Goal: Task Accomplishment & Management: Manage account settings

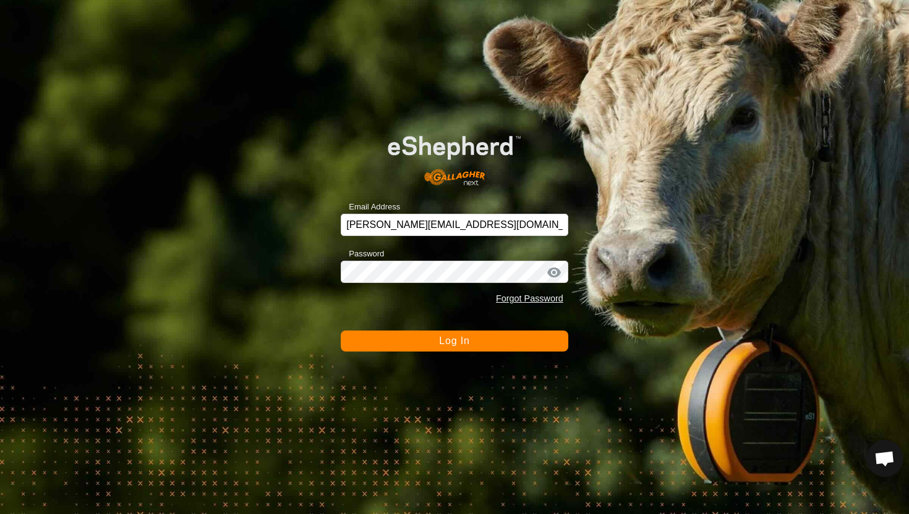
click at [473, 342] on button "Log In" at bounding box center [454, 341] width 227 height 21
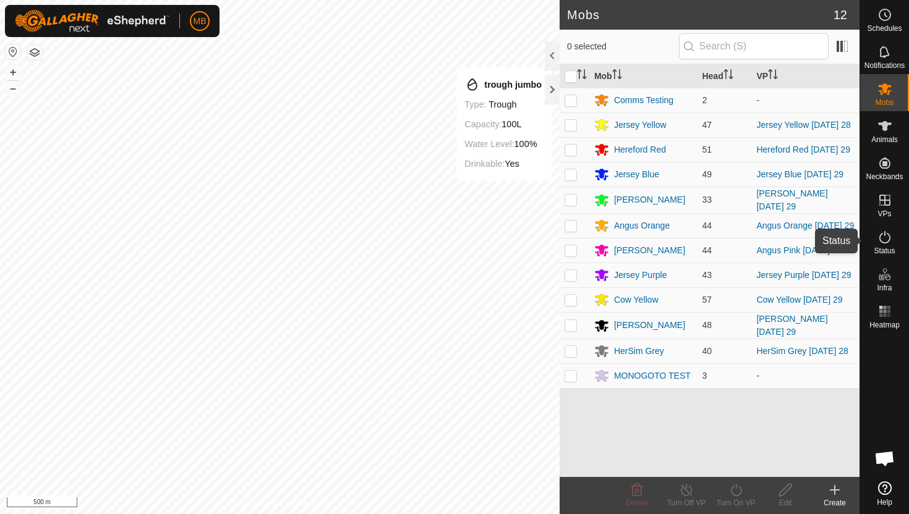
click at [885, 239] on icon at bounding box center [884, 237] width 15 height 15
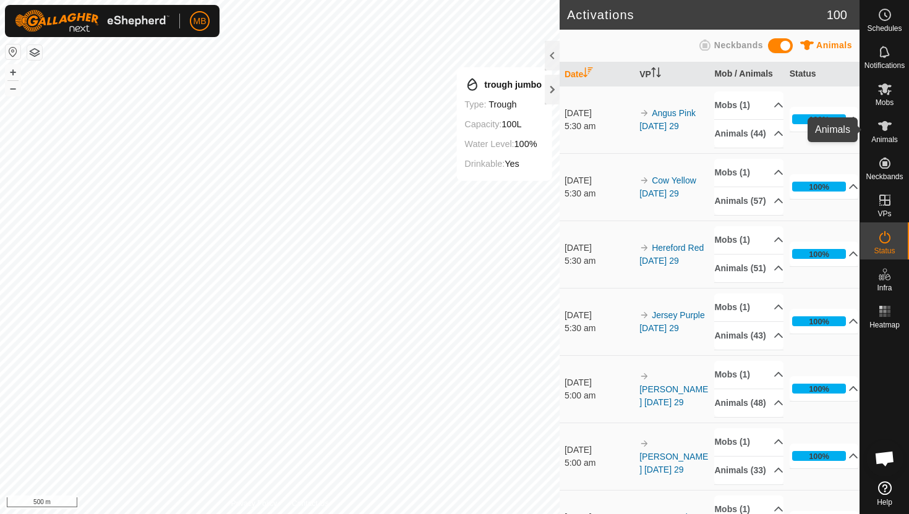
click at [880, 123] on icon at bounding box center [885, 126] width 14 height 10
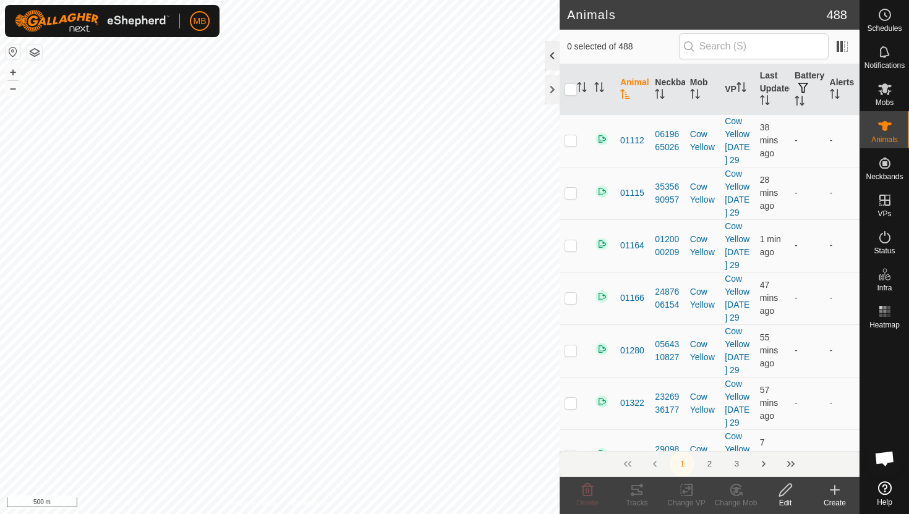
click at [549, 54] on div at bounding box center [552, 56] width 15 height 30
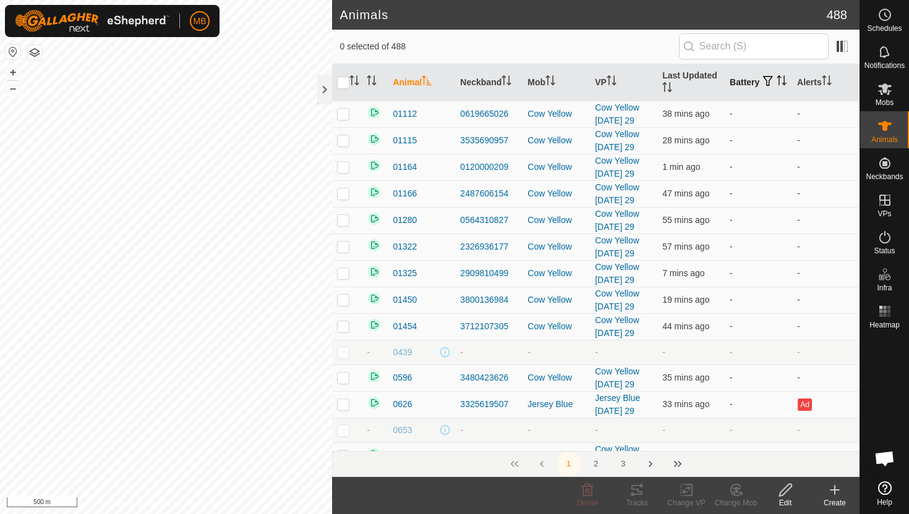
click at [776, 85] on icon "Activate to sort" at bounding box center [781, 80] width 10 height 10
